Goal: Information Seeking & Learning: Check status

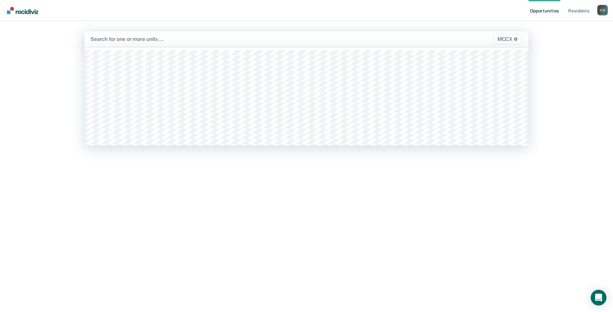
click at [119, 39] on div at bounding box center [241, 39] width 302 height 8
type input "mccx"
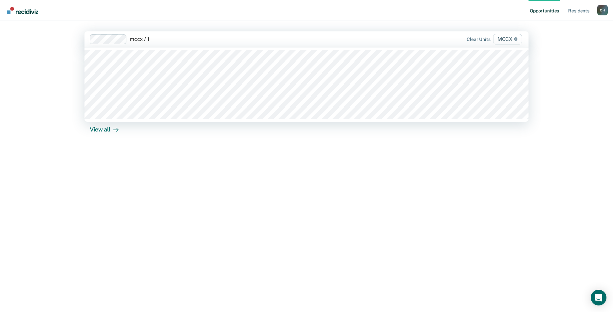
type input "mccx / 11"
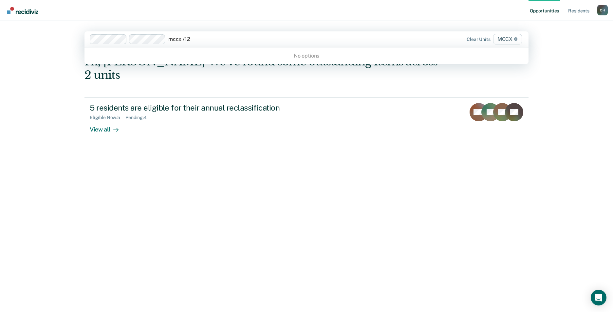
type input "mccx / 12"
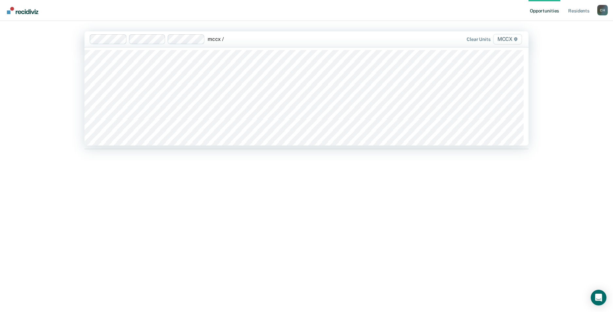
type input "mccx / 13"
type input "mccx / 1"
type input "mccx / 15"
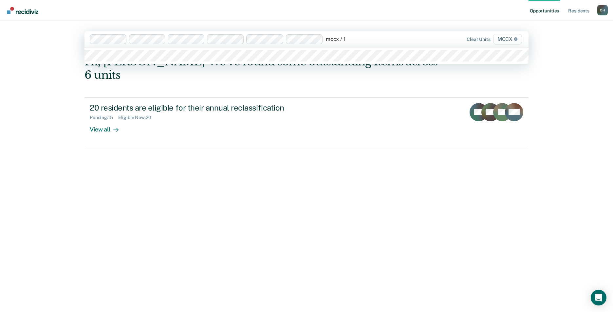
type input "mccx / 16"
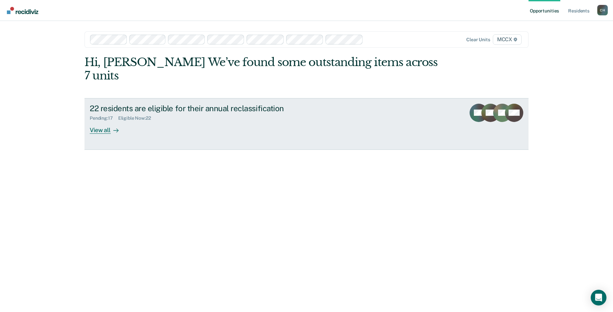
click at [104, 121] on div "View all" at bounding box center [108, 127] width 37 height 13
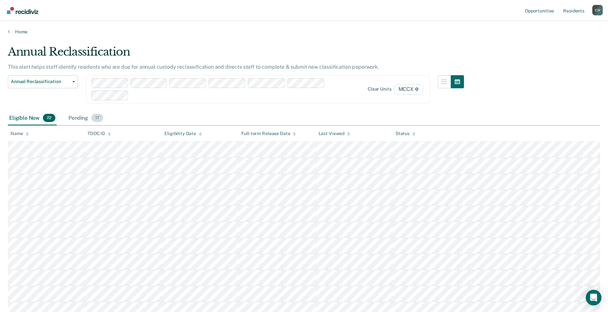
click at [92, 118] on span "17" at bounding box center [97, 118] width 12 height 9
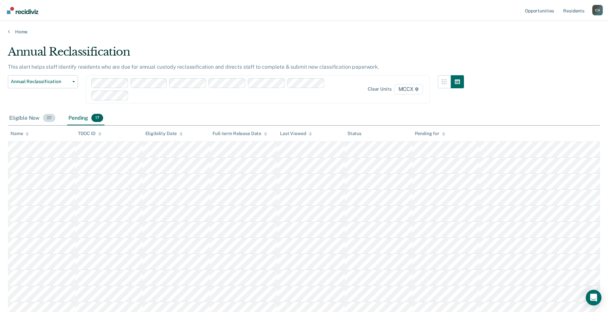
click at [31, 116] on div "Eligible Now 22" at bounding box center [32, 118] width 49 height 14
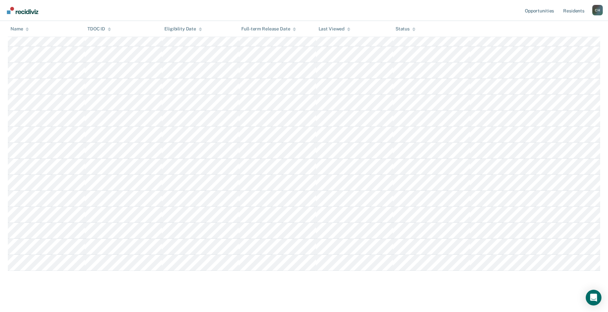
scroll to position [229, 0]
click at [116, 263] on tr at bounding box center [304, 257] width 592 height 16
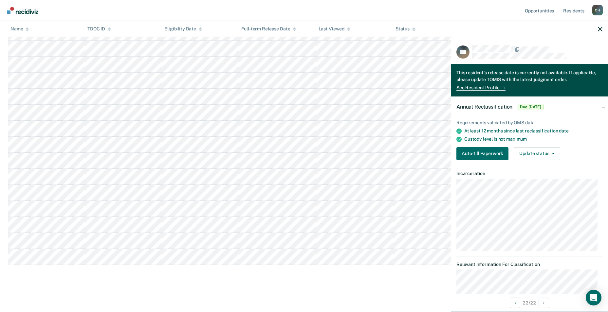
drag, startPoint x: 113, startPoint y: 278, endPoint x: 110, endPoint y: 275, distance: 5.1
click at [113, 278] on div "Annual Reclassification This alert helps staff identify residents who are due f…" at bounding box center [304, 50] width 592 height 468
click at [8, 40] on tbody at bounding box center [304, 88] width 592 height 353
click at [161, 141] on tr at bounding box center [304, 145] width 592 height 16
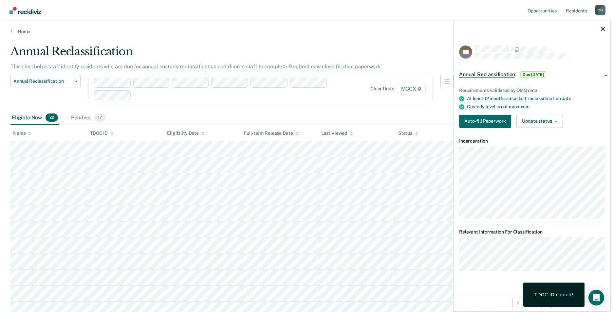
scroll to position [0, 0]
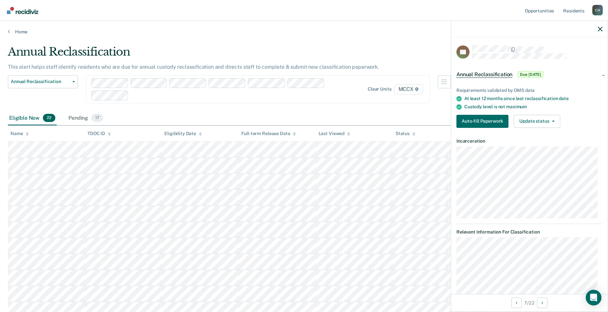
click at [38, 245] on tbody at bounding box center [304, 318] width 592 height 353
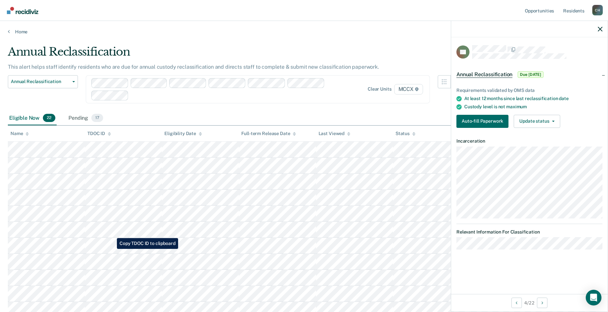
click at [112, 249] on tbody at bounding box center [304, 318] width 592 height 353
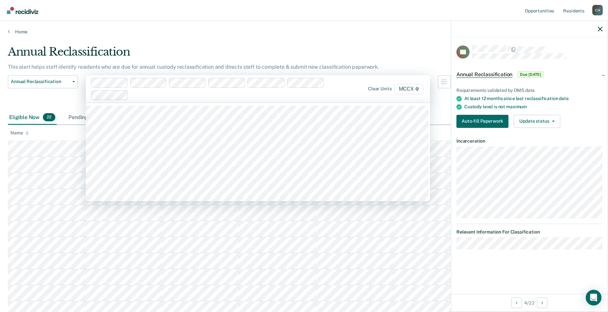
click at [410, 90] on span "MCCX" at bounding box center [408, 89] width 29 height 10
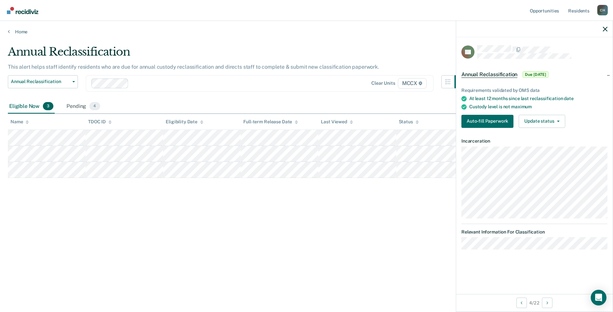
click at [153, 83] on div at bounding box center [228, 84] width 195 height 8
click at [136, 82] on div at bounding box center [228, 84] width 195 height 8
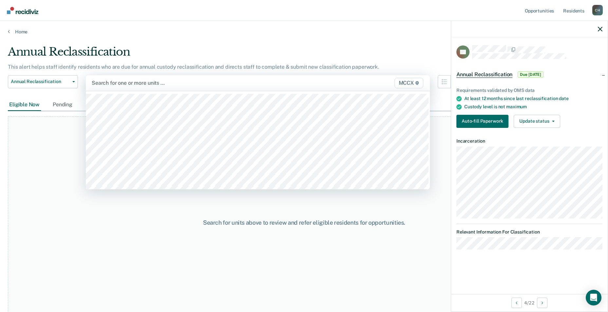
click at [121, 84] on div at bounding box center [208, 83] width 232 height 8
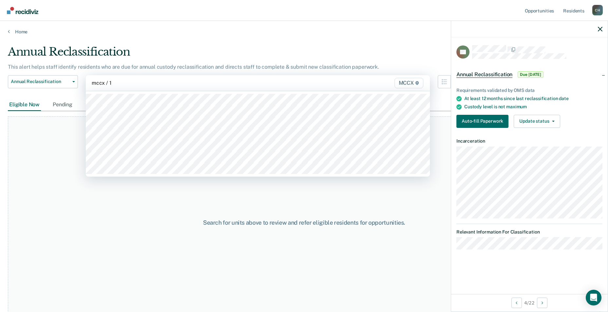
type input "mccx / 11"
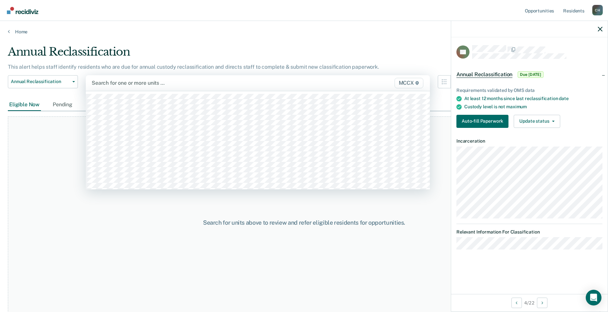
click at [123, 83] on div at bounding box center [208, 83] width 232 height 8
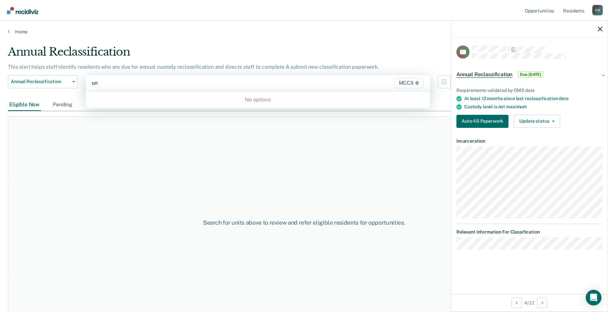
type input "u"
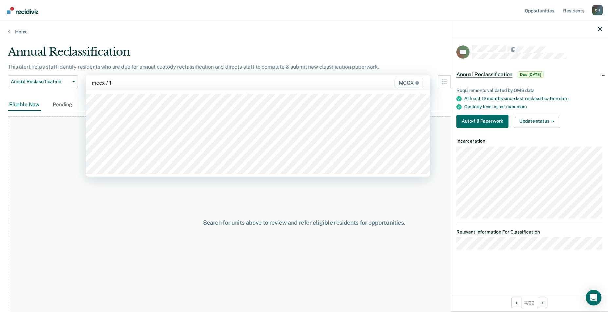
type input "mccx / 12"
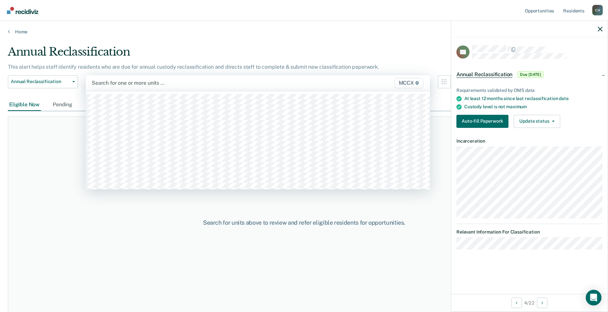
click at [122, 82] on div at bounding box center [208, 83] width 232 height 8
type input "mccx / 13"
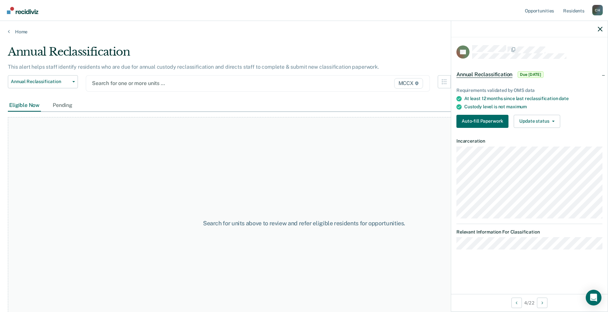
click at [123, 83] on div at bounding box center [208, 84] width 232 height 8
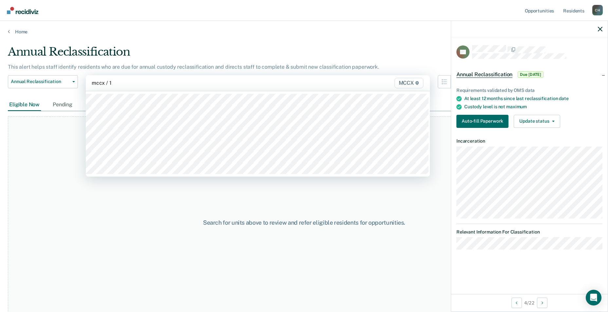
type input "mccx / 14"
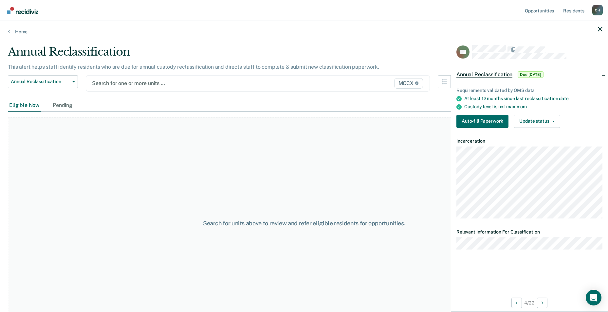
click at [120, 84] on div at bounding box center [208, 84] width 232 height 8
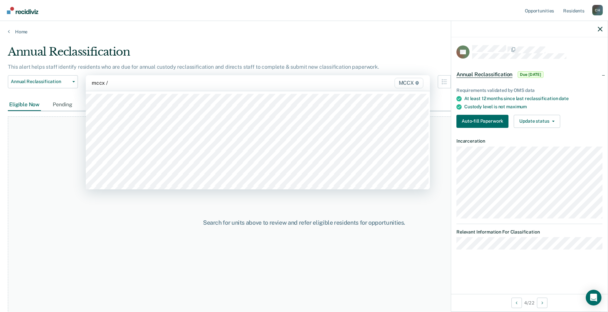
type input "mccx / 15"
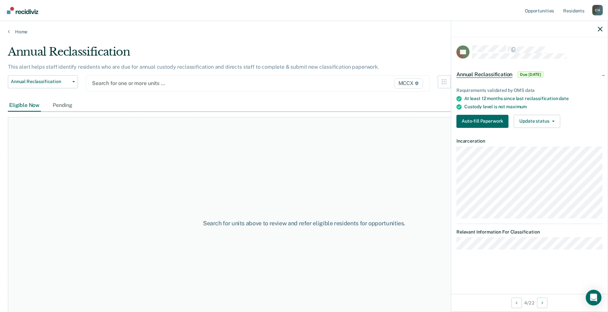
click at [122, 82] on div at bounding box center [208, 84] width 232 height 8
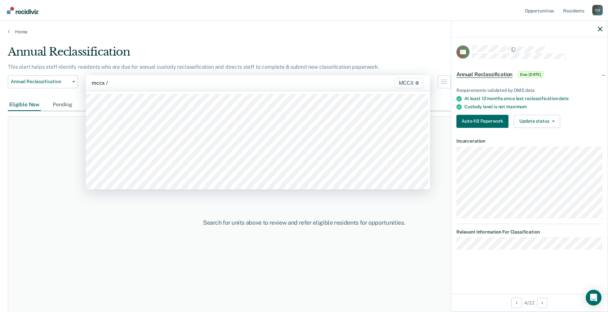
type input "mccx / 16"
